Goal: Information Seeking & Learning: Learn about a topic

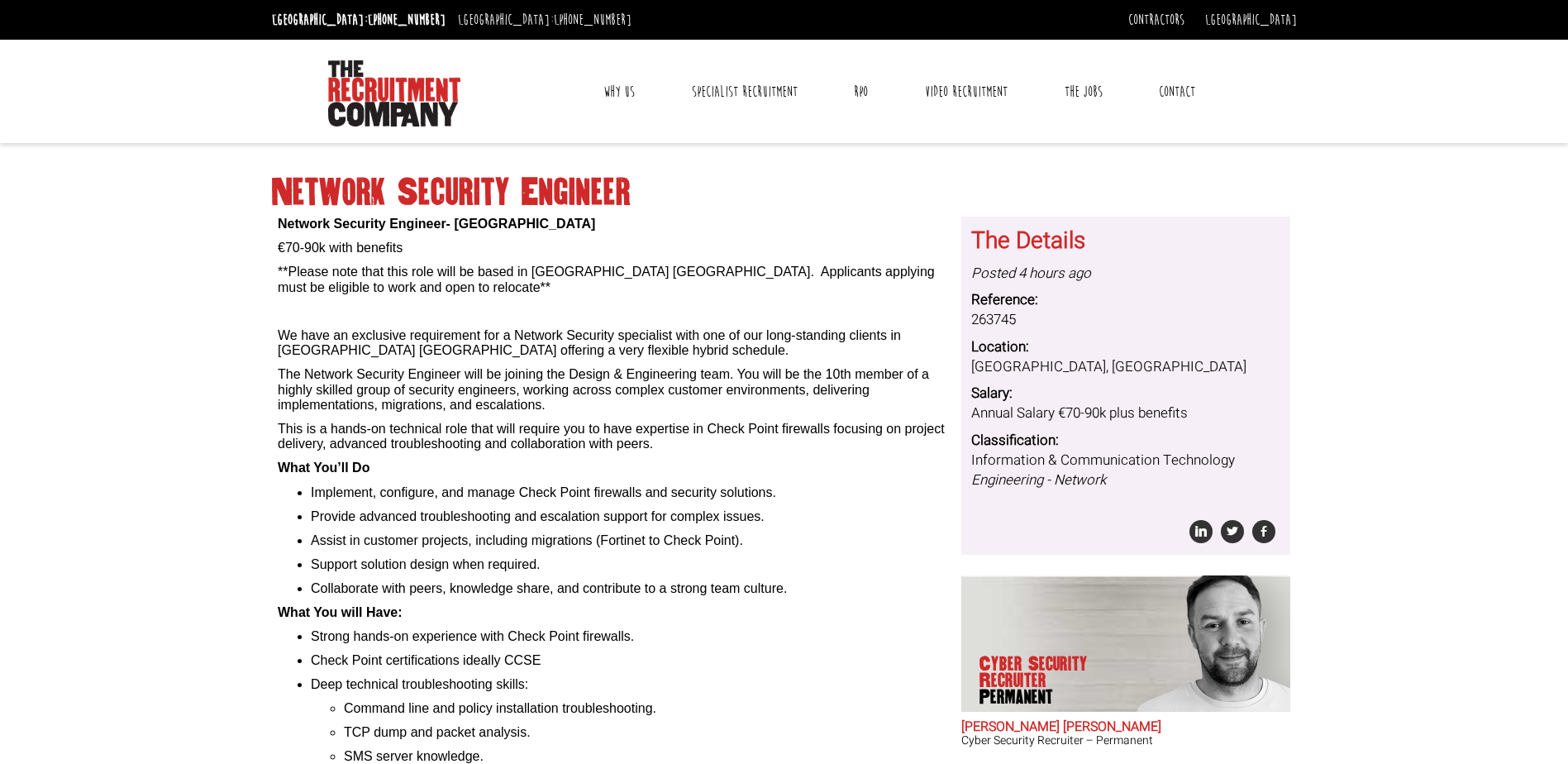
scroll to position [165, 0]
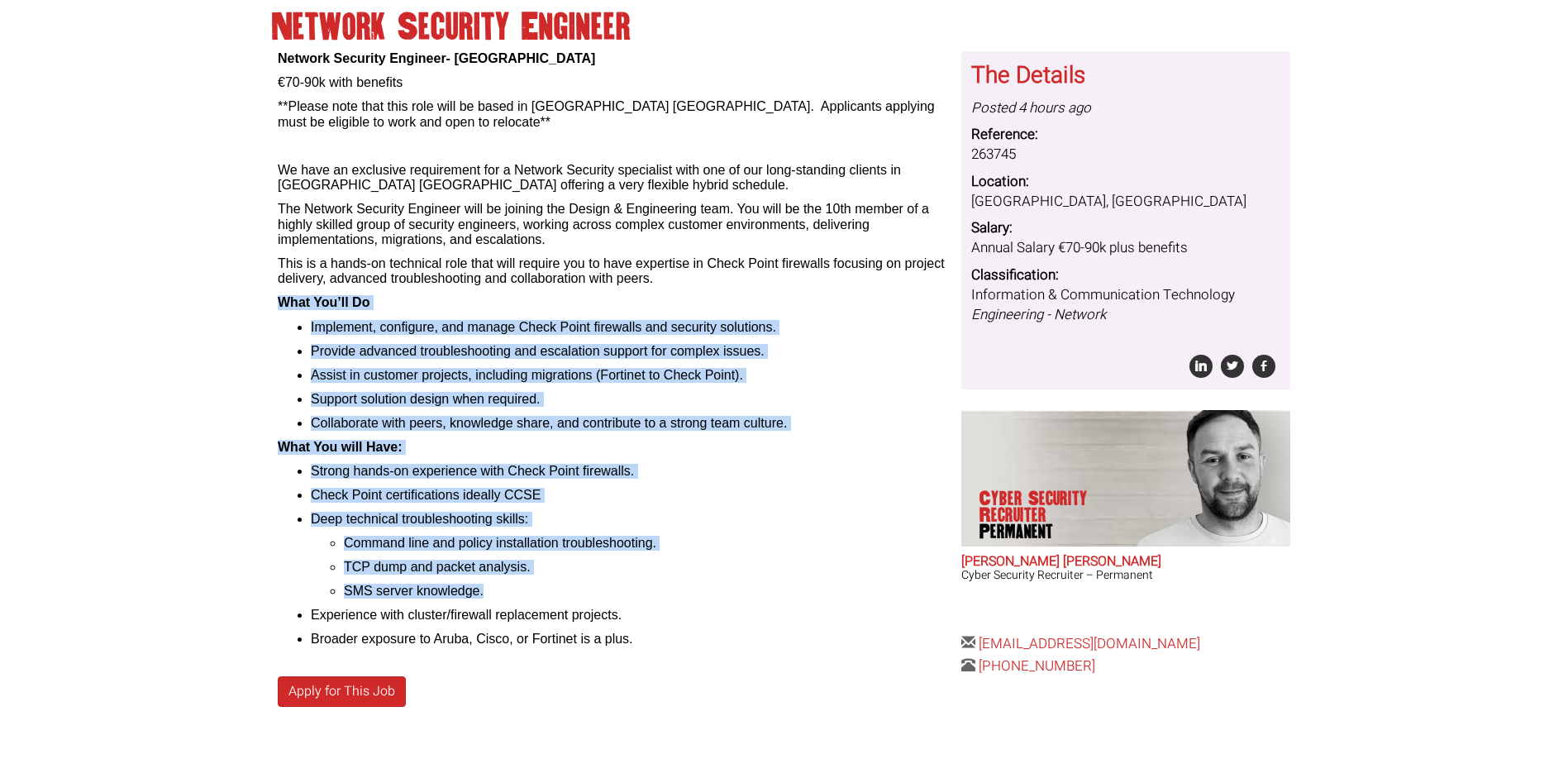
drag, startPoint x: 566, startPoint y: 577, endPoint x: 273, endPoint y: 293, distance: 408.1
click at [273, 293] on div "Network Security Engineer- [GEOGRAPHIC_DATA] €70-90k with benefits **Please not…" at bounding box center [613, 408] width 684 height 713
drag, startPoint x: 273, startPoint y: 293, endPoint x: 356, endPoint y: 344, distance: 97.4
click at [535, 326] on li "Implement, configure, and manage Check Point firewalls and security solutions." at bounding box center [630, 327] width 638 height 15
click at [516, 327] on li "Implement, configure, and manage Check Point firewalls and security solutions." at bounding box center [630, 327] width 638 height 15
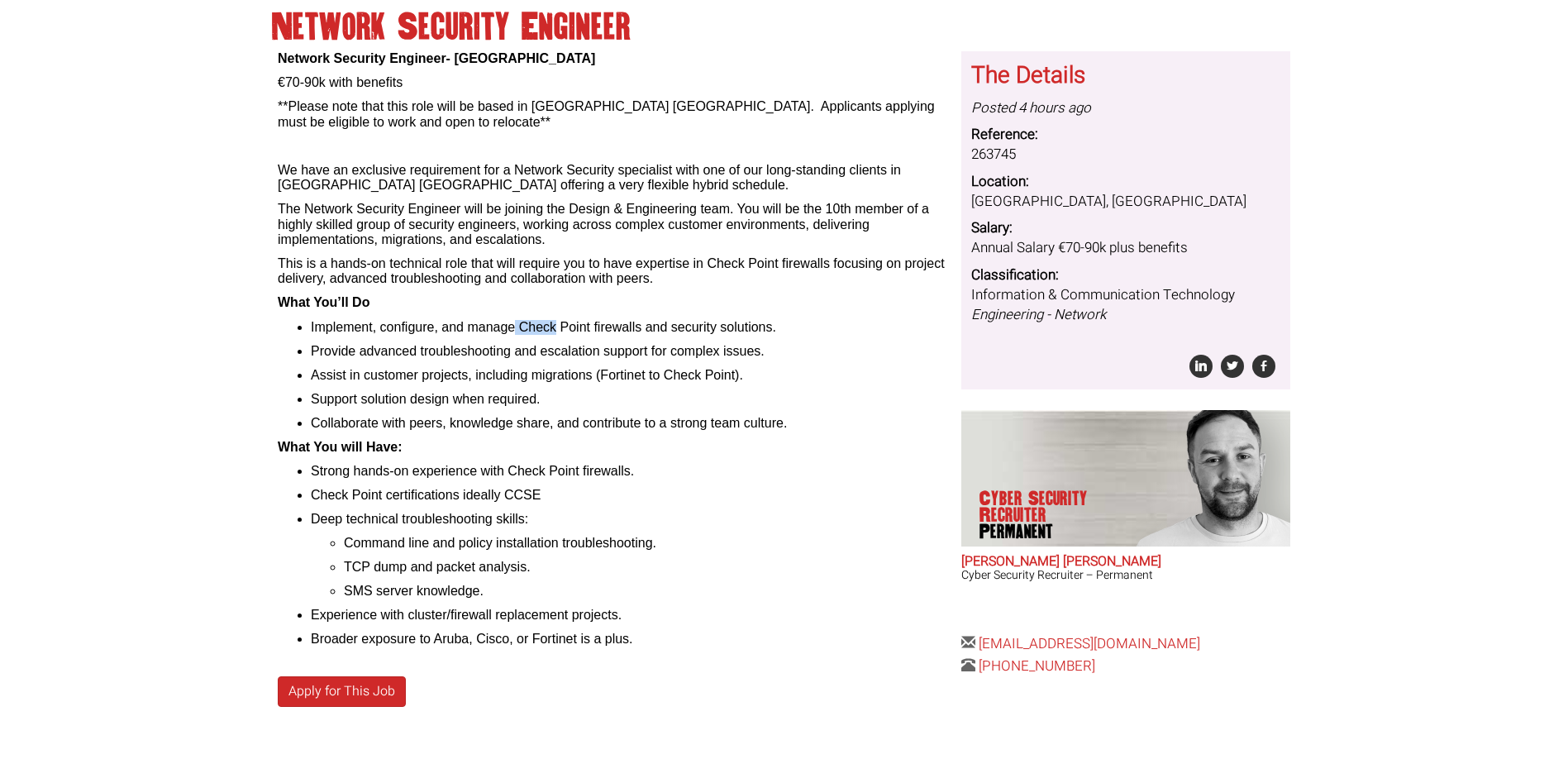
click at [517, 327] on li "Implement, configure, and manage Check Point firewalls and security solutions." at bounding box center [630, 327] width 638 height 15
click at [520, 327] on li "Implement, configure, and manage Check Point firewalls and security solutions." at bounding box center [630, 327] width 638 height 15
drag, startPoint x: 641, startPoint y: 328, endPoint x: 522, endPoint y: 318, distance: 119.4
click at [522, 318] on div "Network Security Engineer- Dublin €70-90k with benefits **Please note that this…" at bounding box center [613, 349] width 671 height 596
copy li "Check Point firewalls"
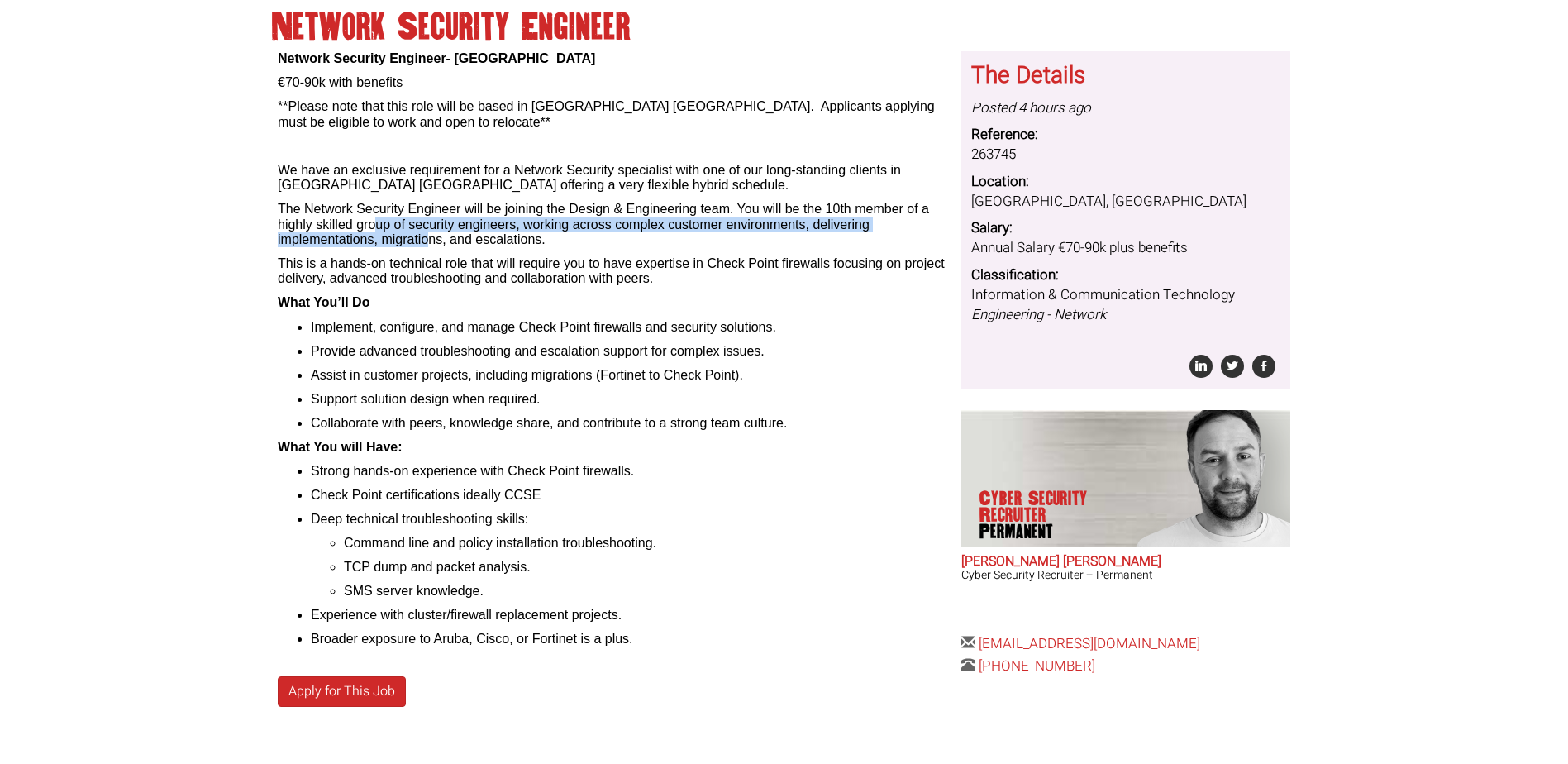
drag, startPoint x: 374, startPoint y: 220, endPoint x: 432, endPoint y: 244, distance: 62.8
click at [432, 244] on p "The Network Security Engineer will be joining the Design & Engineering team. Yo…" at bounding box center [613, 224] width 671 height 46
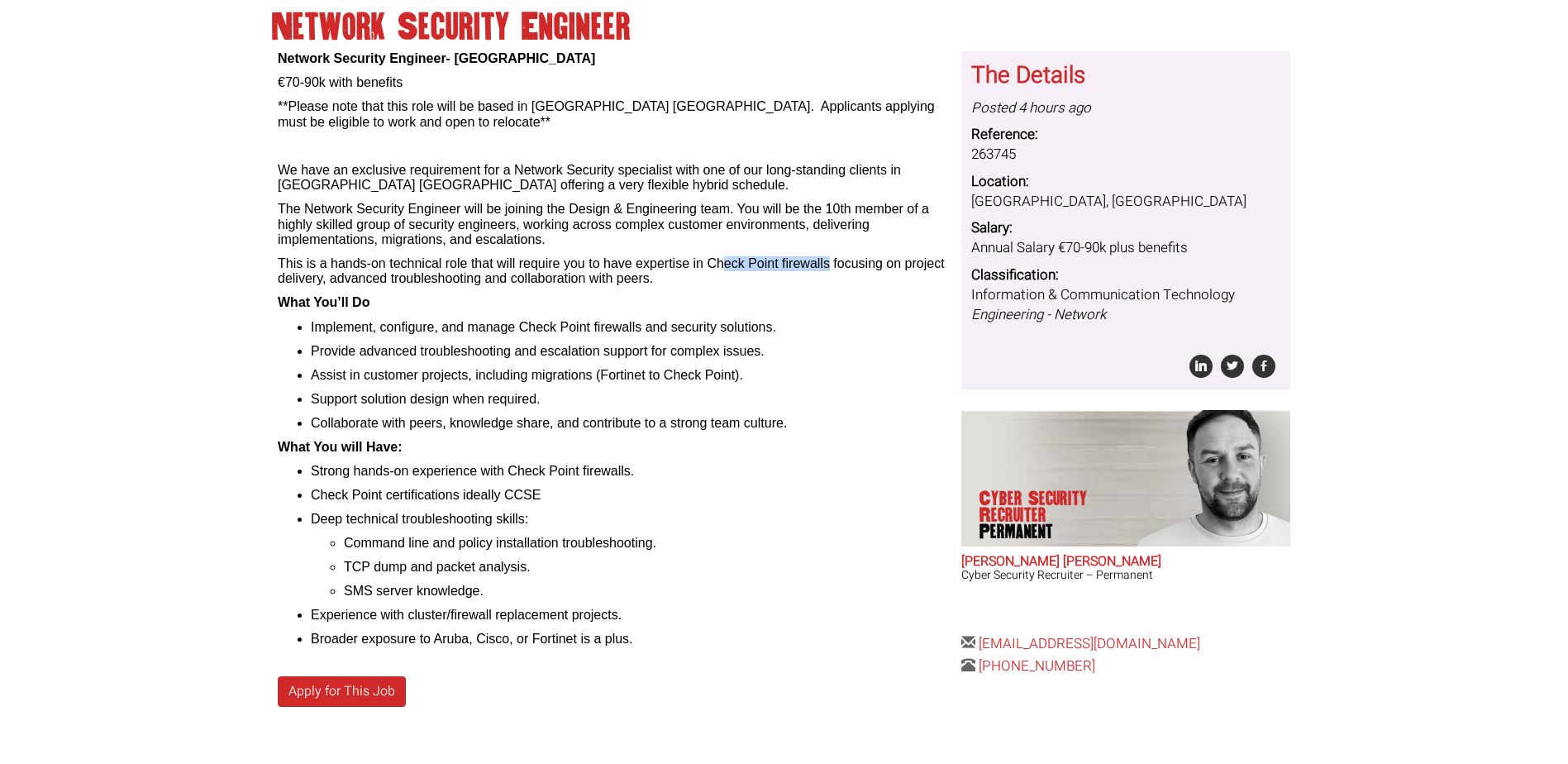
drag, startPoint x: 827, startPoint y: 258, endPoint x: 714, endPoint y: 264, distance: 113.2
click at [714, 264] on p "This is a hands-on technical role that will require you to have expertise in Ch…" at bounding box center [613, 271] width 671 height 31
drag, startPoint x: 509, startPoint y: 471, endPoint x: 641, endPoint y: 467, distance: 132.1
click at [641, 467] on li "Strong hands-on experience with Check Point firewalls." at bounding box center [630, 471] width 638 height 15
copy li "Check Point firewalls."
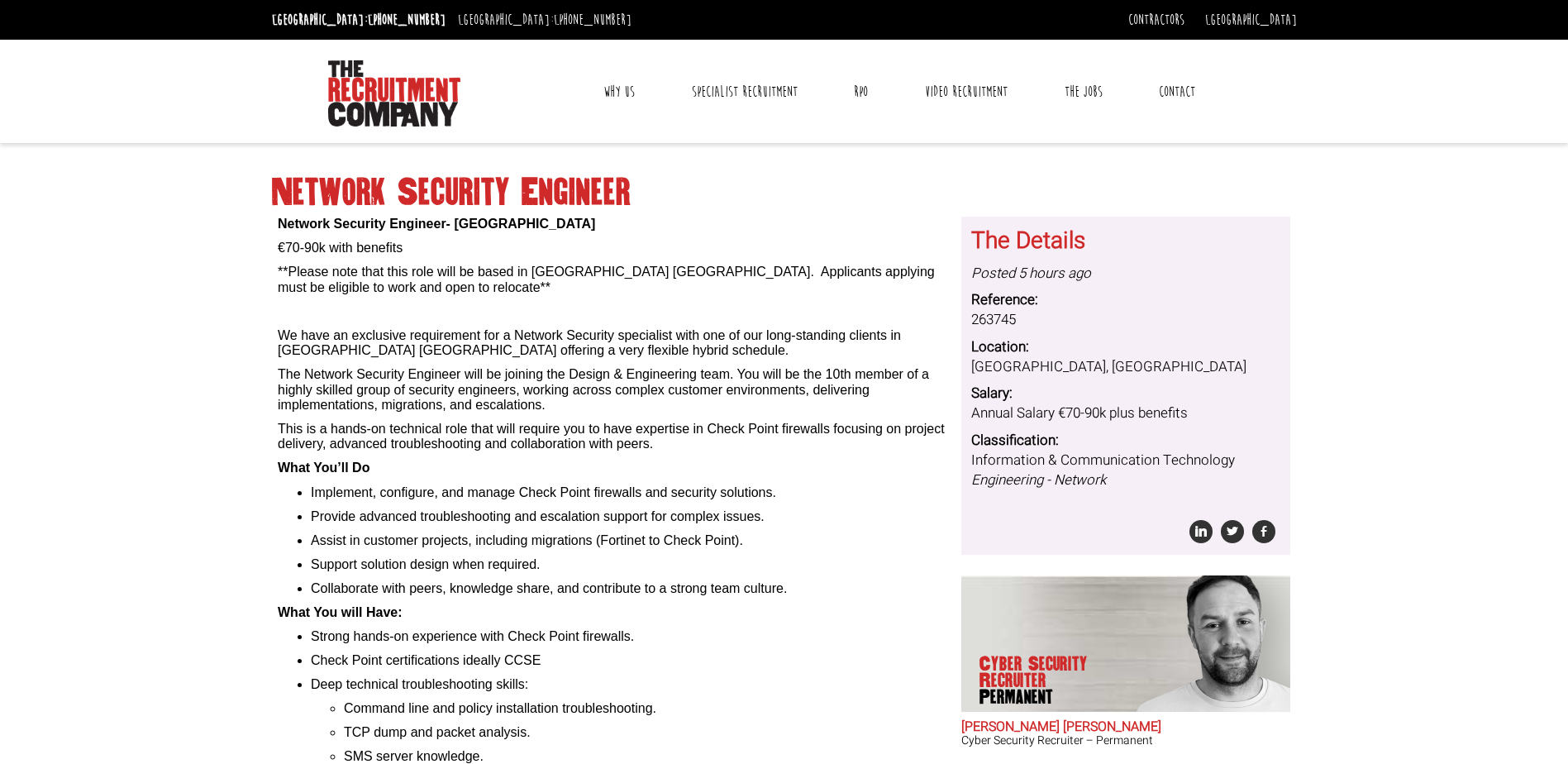
scroll to position [288, 0]
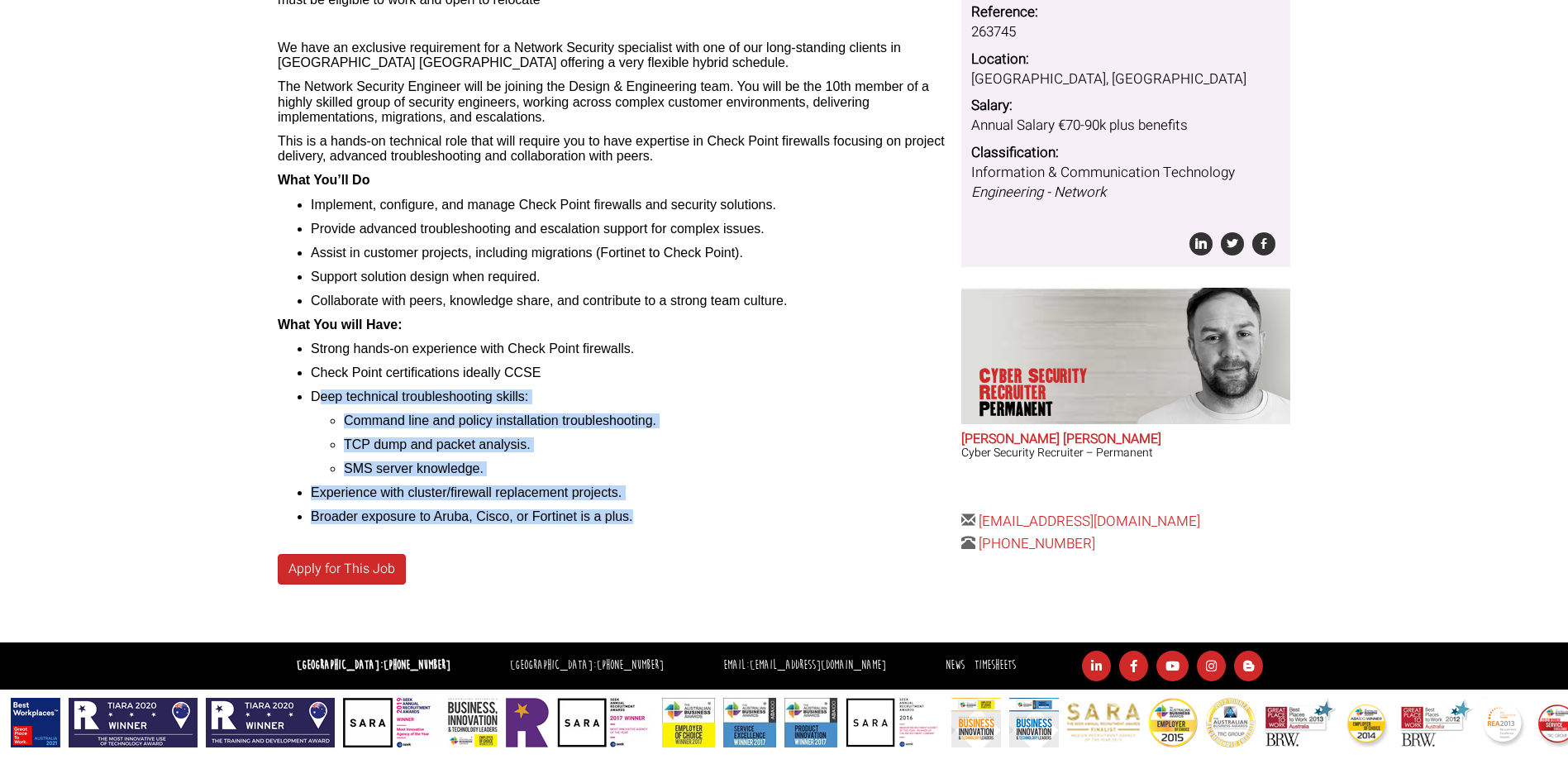
drag, startPoint x: 634, startPoint y: 516, endPoint x: 313, endPoint y: 398, distance: 342.0
click at [314, 398] on ul "Strong hands-on experience with Check Point firewalls. Check Point certificatio…" at bounding box center [613, 433] width 671 height 183
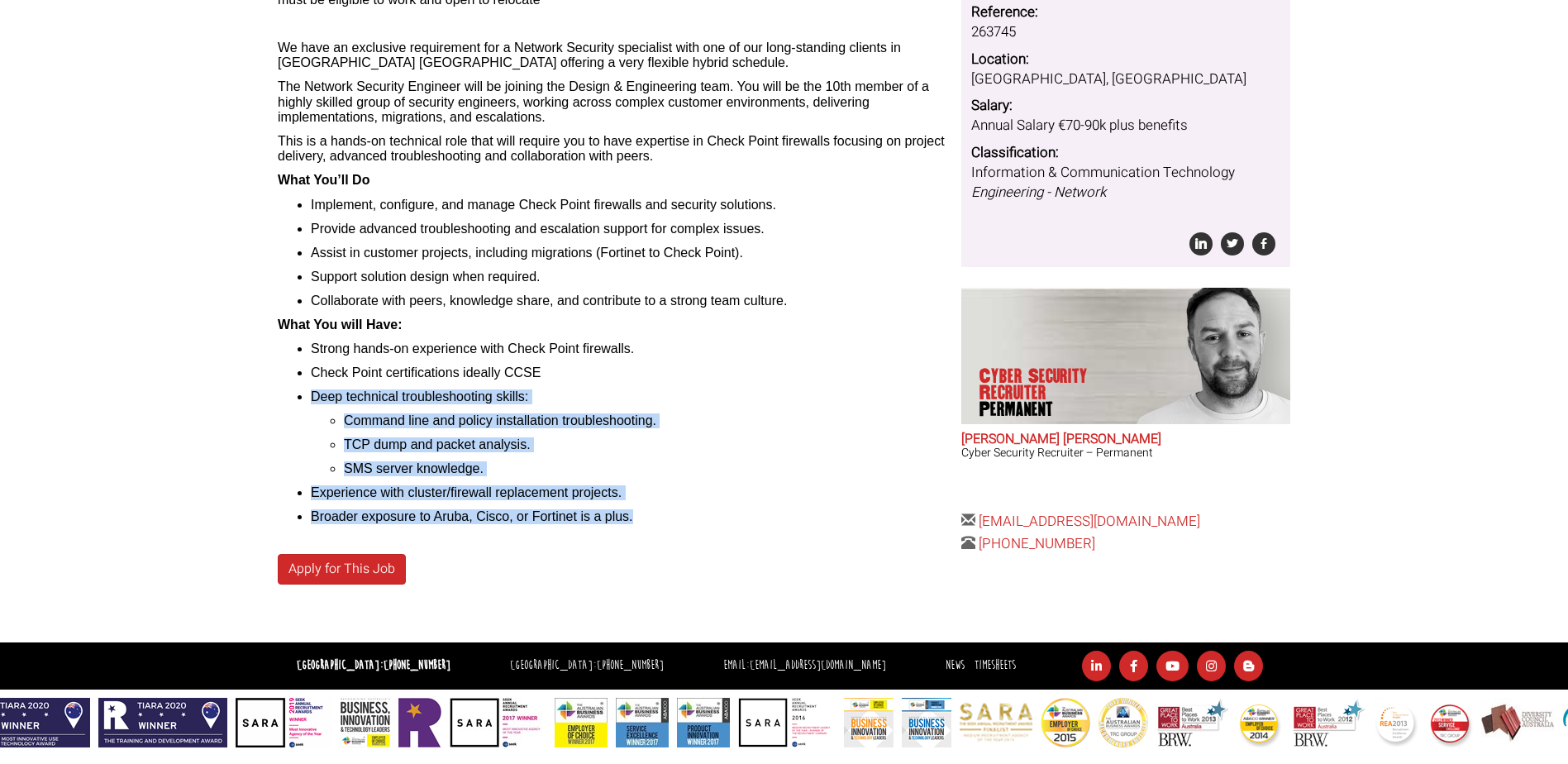
scroll to position [123, 0]
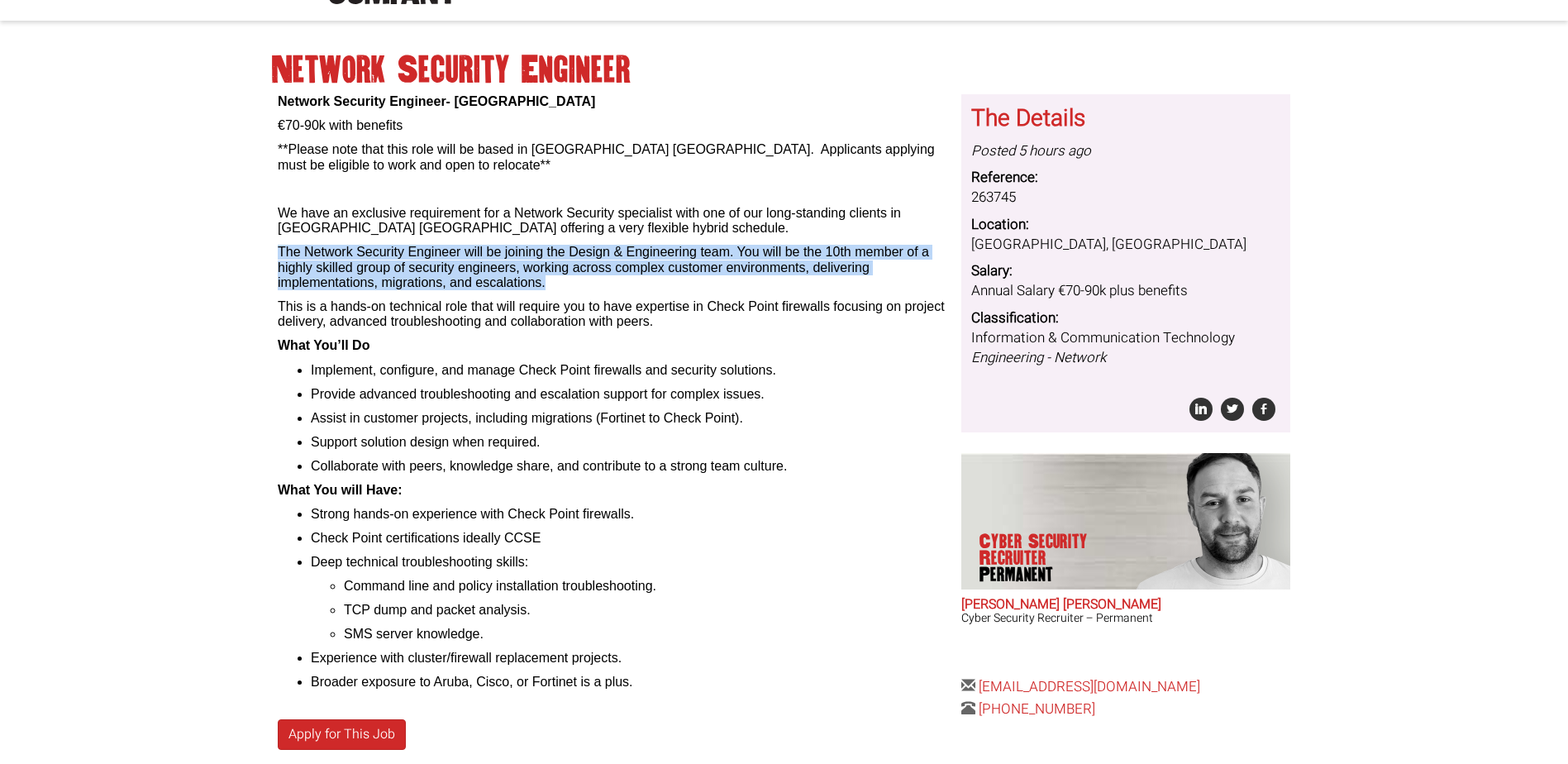
drag, startPoint x: 275, startPoint y: 250, endPoint x: 593, endPoint y: 280, distance: 319.4
click at [593, 280] on div "Network Security Engineer- [GEOGRAPHIC_DATA] €70-90k with benefits **Please not…" at bounding box center [613, 451] width 684 height 713
drag, startPoint x: 593, startPoint y: 280, endPoint x: 536, endPoint y: 263, distance: 59.5
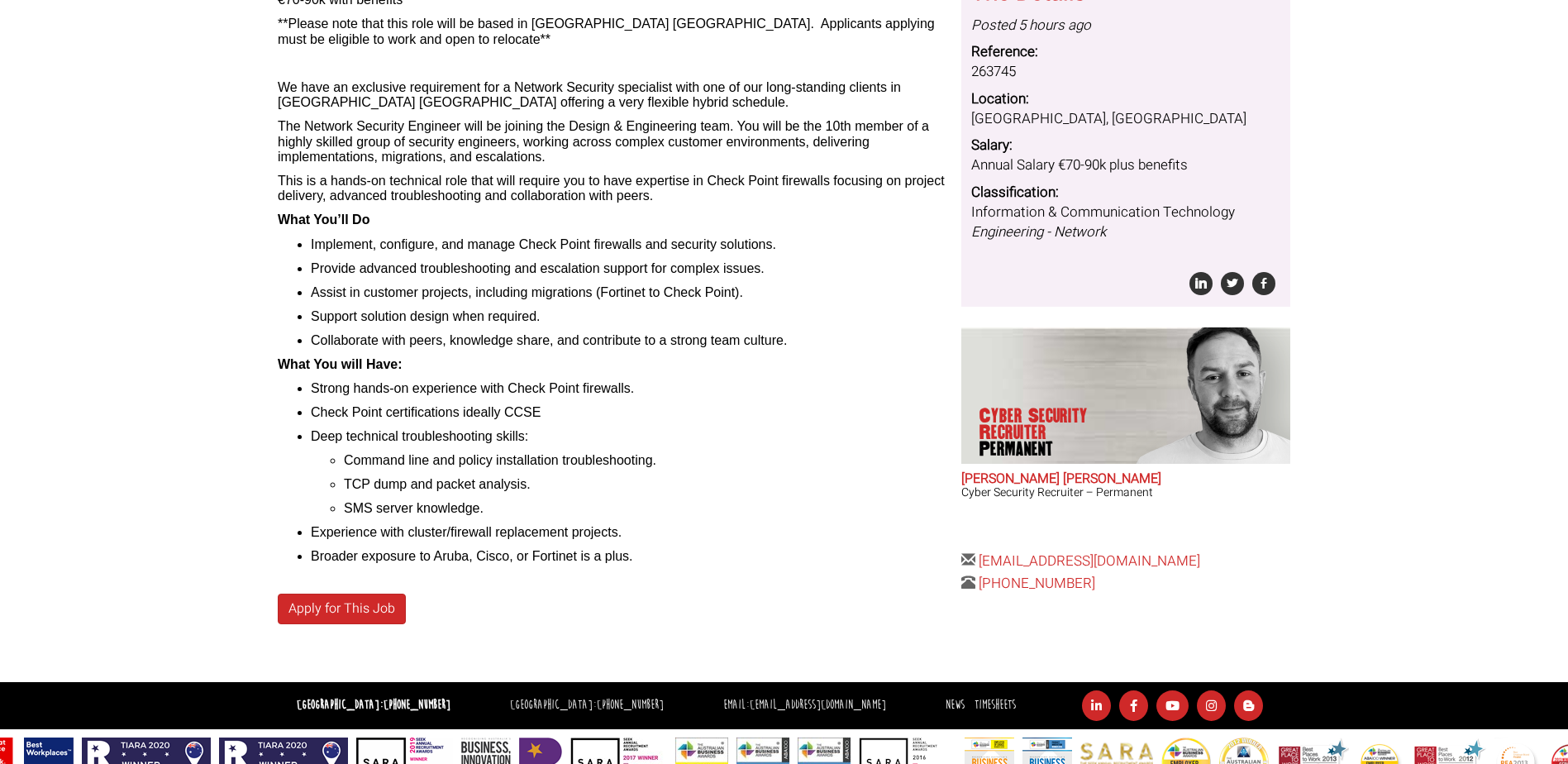
scroll to position [165, 0]
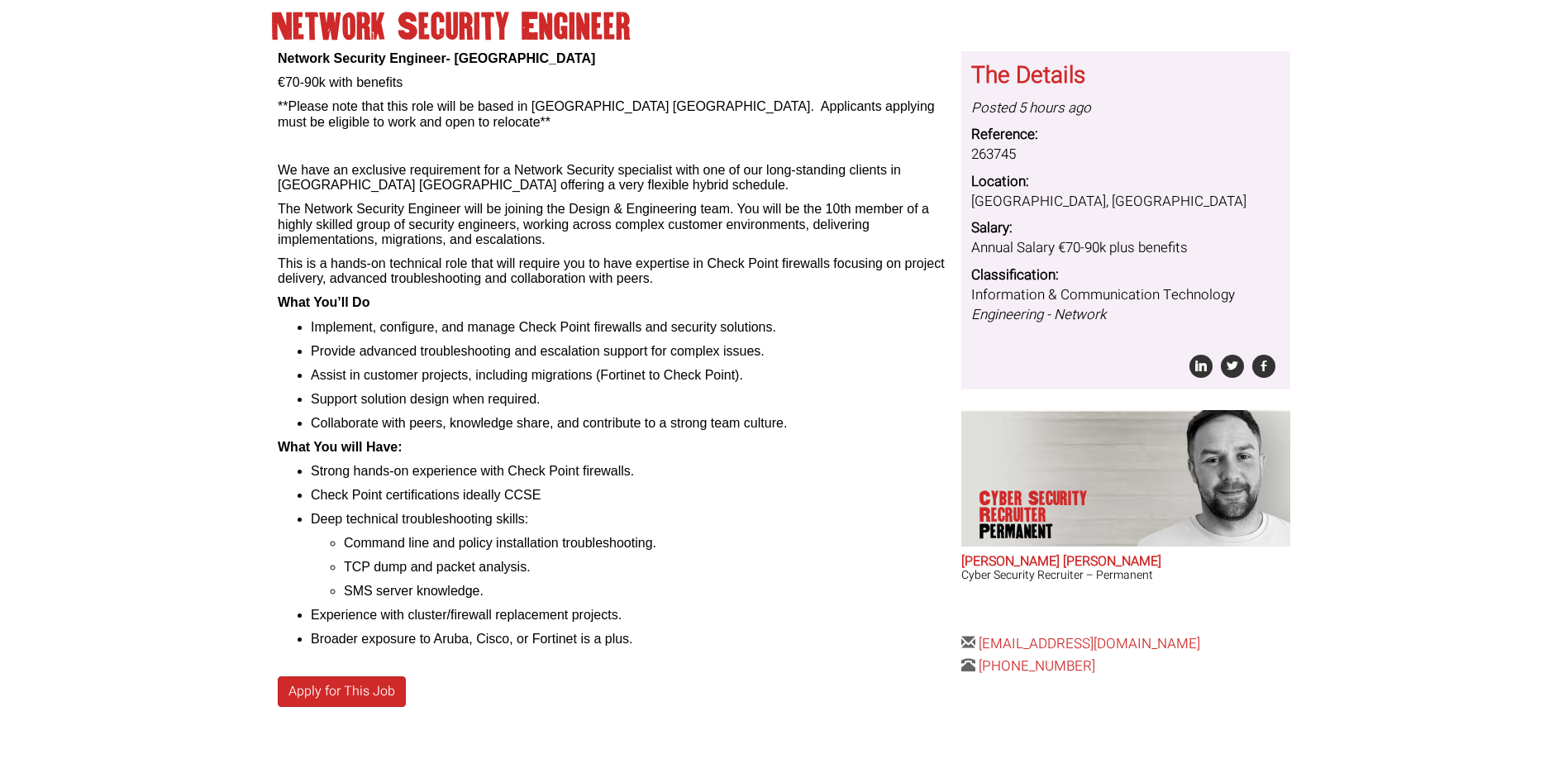
click at [578, 641] on li "Broader exposure to Aruba, Cisco, or Fortinet is a plus." at bounding box center [630, 639] width 638 height 15
drag, startPoint x: 575, startPoint y: 641, endPoint x: 303, endPoint y: 606, distance: 274.2
click at [303, 606] on ul "Strong hands-on experience with Check Point firewalls. Check Point certificatio…" at bounding box center [613, 555] width 671 height 183
drag, startPoint x: 303, startPoint y: 606, endPoint x: 467, endPoint y: 613, distance: 164.1
